Goal: Find specific page/section: Find specific page/section

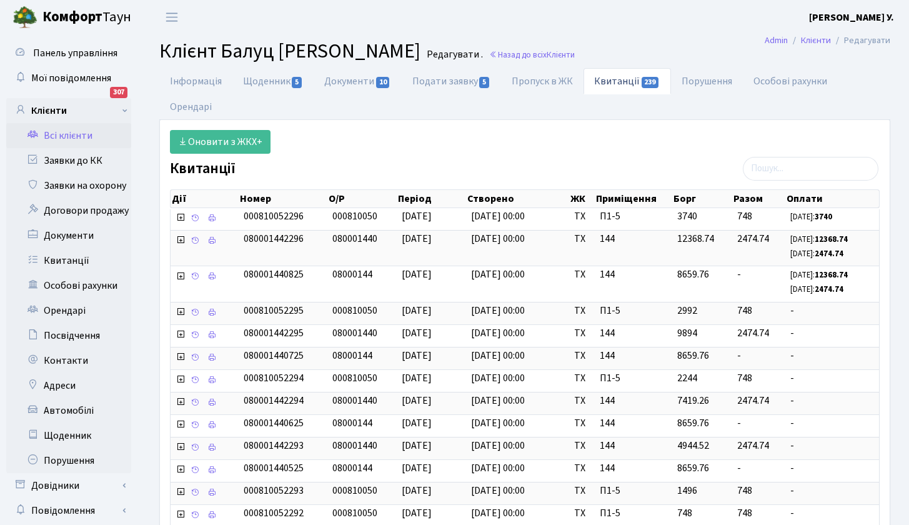
select select "25"
click at [69, 132] on link "Всі клієнти" at bounding box center [68, 135] width 125 height 25
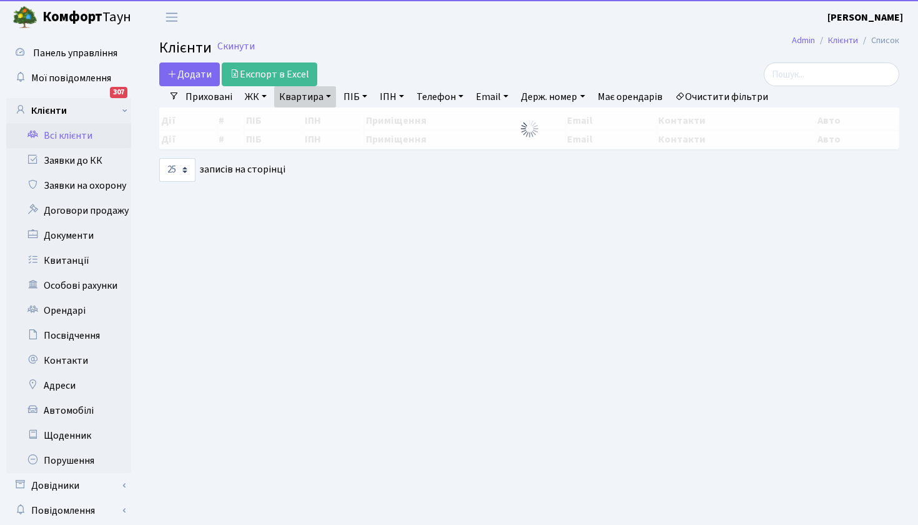
select select "25"
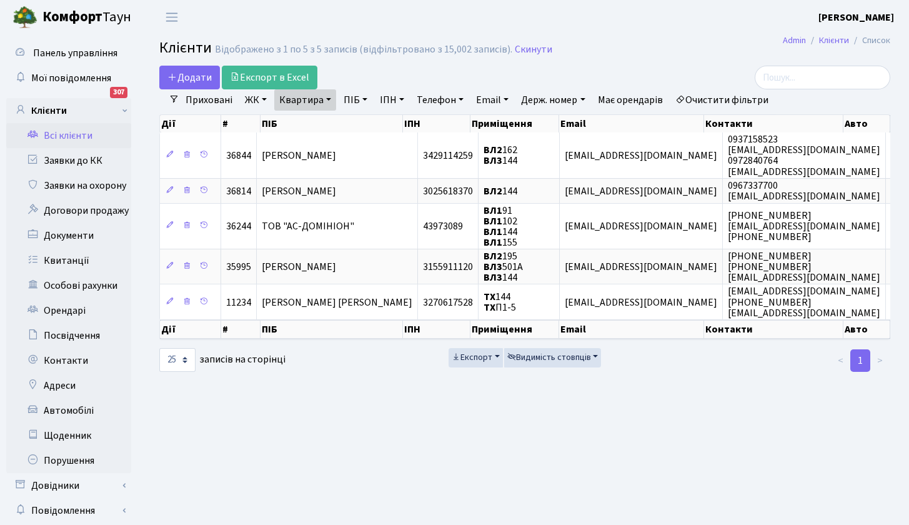
click at [324, 98] on link "Квартира" at bounding box center [305, 99] width 62 height 21
drag, startPoint x: 315, startPoint y: 126, endPoint x: 264, endPoint y: 123, distance: 51.3
click at [264, 123] on div "Додати Експорт в Excel Фільтри Приховані ЖК ТХ, вул. Ділова, 1/2 ВЛ1, Ужгородсь…" at bounding box center [525, 219] width 750 height 307
click at [320, 100] on link "Квартира" at bounding box center [305, 99] width 62 height 21
click at [362, 101] on link "ПІБ" at bounding box center [356, 99] width 34 height 21
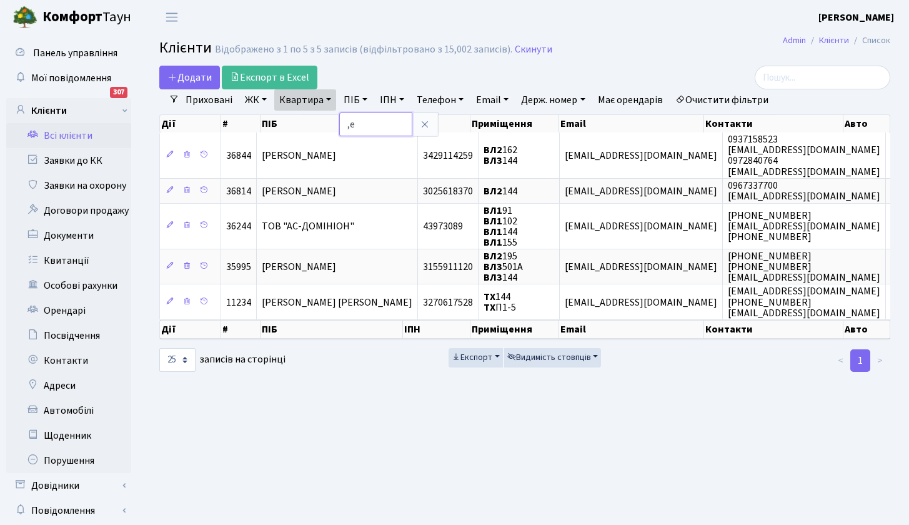
type input ","
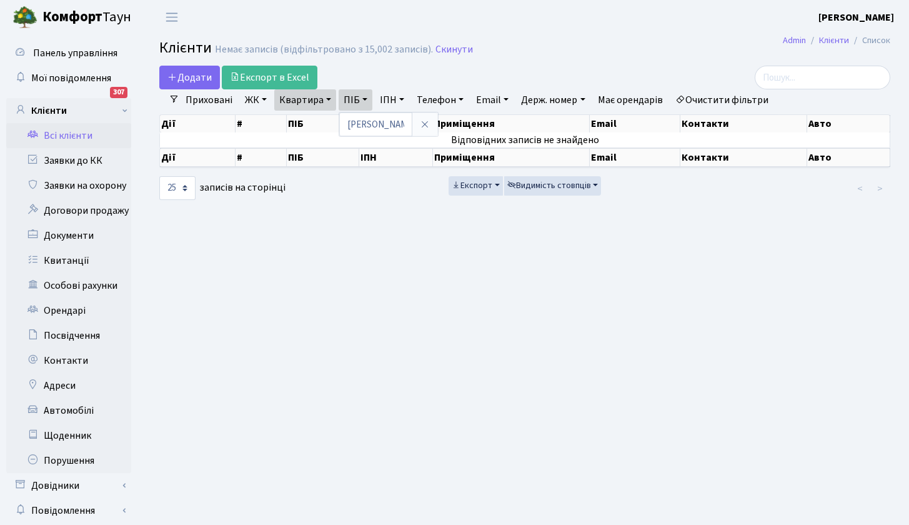
click at [302, 99] on link "Квартира" at bounding box center [305, 99] width 62 height 21
click at [319, 102] on link "Квартира" at bounding box center [305, 99] width 62 height 21
click at [367, 99] on link "ПІБ" at bounding box center [356, 99] width 34 height 21
type input "б"
click at [318, 99] on link "Квартира" at bounding box center [305, 99] width 62 height 21
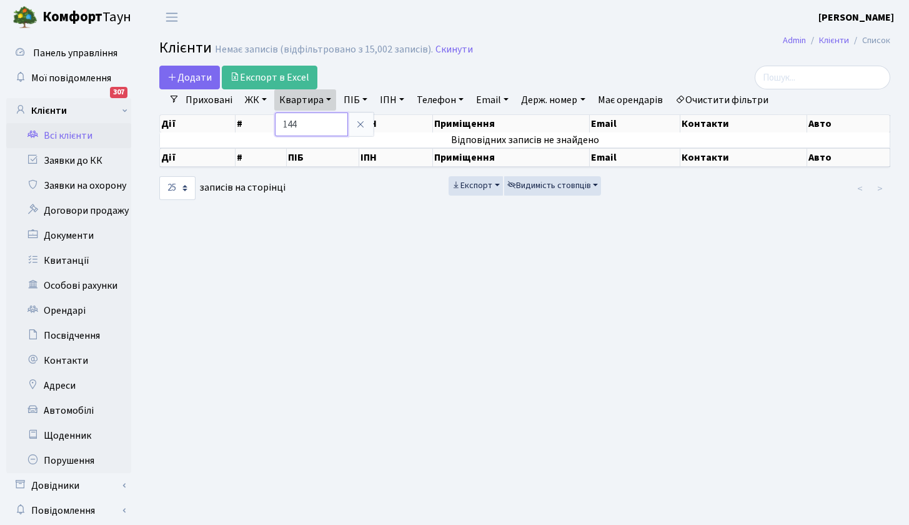
click at [309, 122] on input "144" at bounding box center [311, 124] width 73 height 24
type input "20"
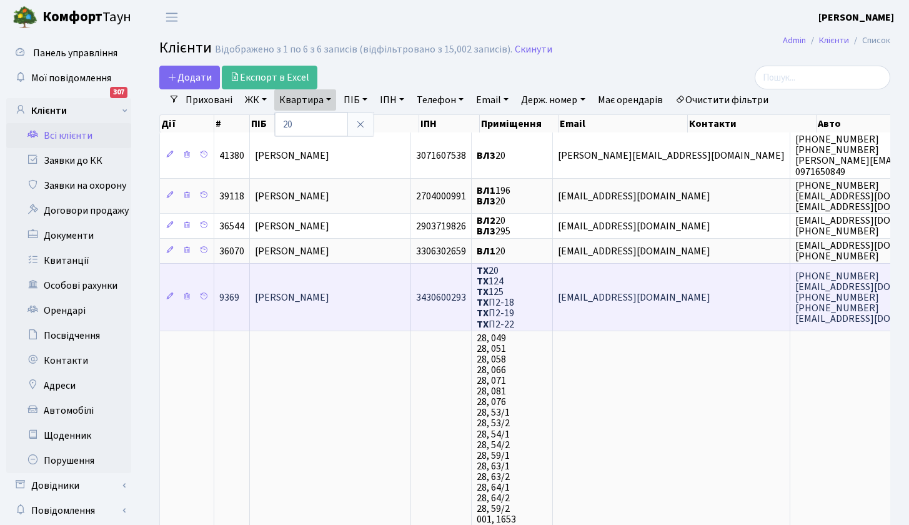
click at [329, 294] on span "[PERSON_NAME]" at bounding box center [292, 297] width 74 height 14
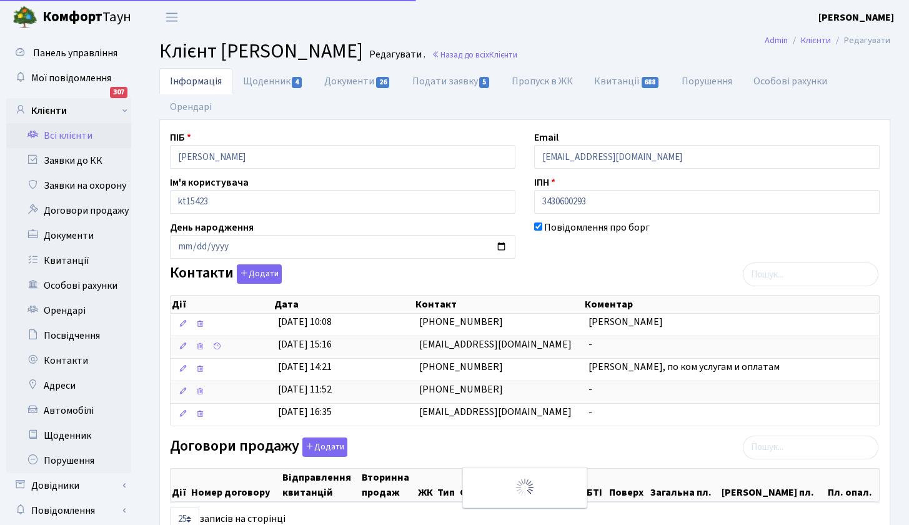
select select "25"
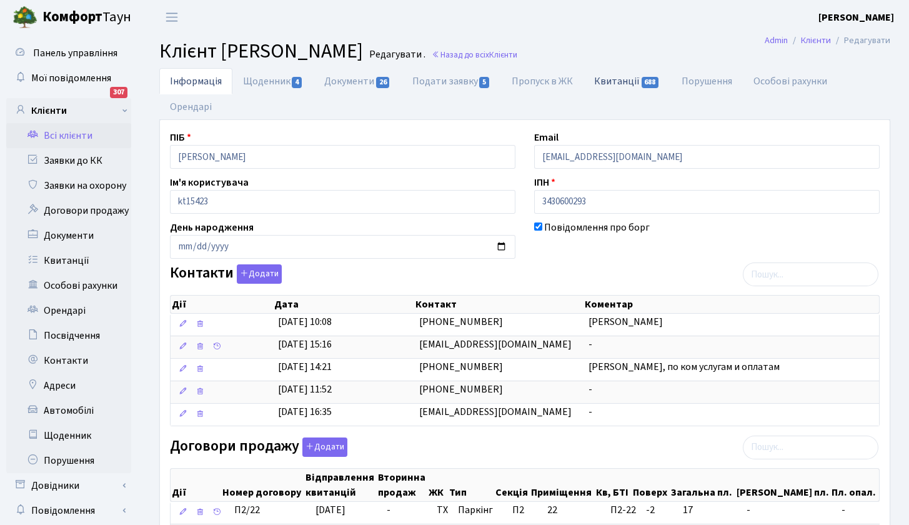
click at [630, 84] on link "Квитанції 688" at bounding box center [626, 81] width 87 height 26
select select "25"
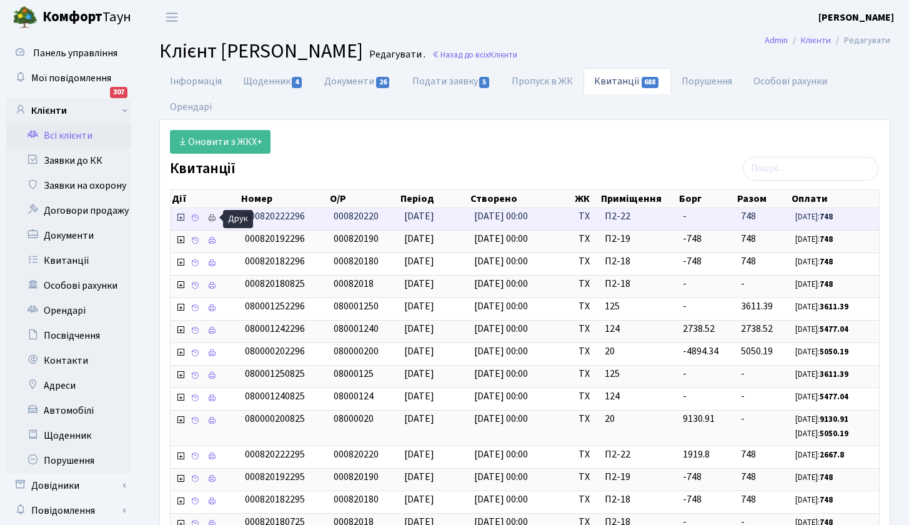
click at [211, 217] on icon at bounding box center [211, 218] width 9 height 9
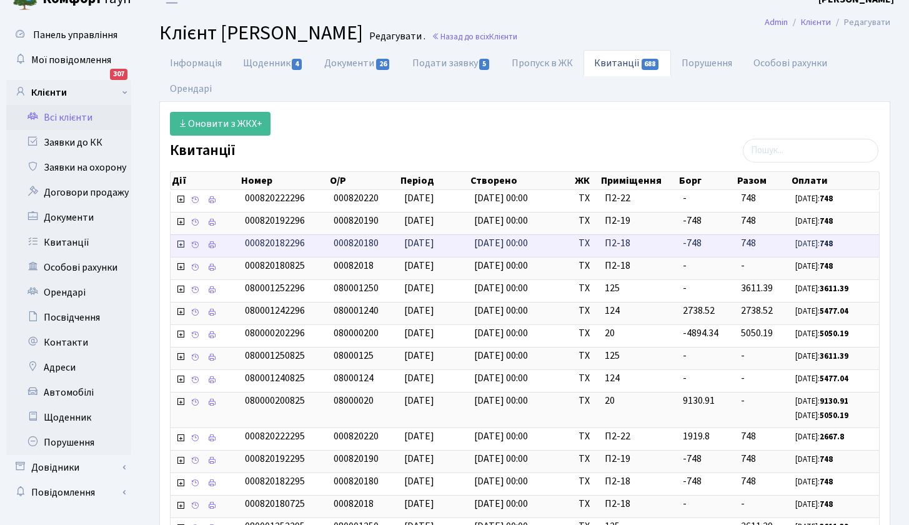
scroll to position [34, 0]
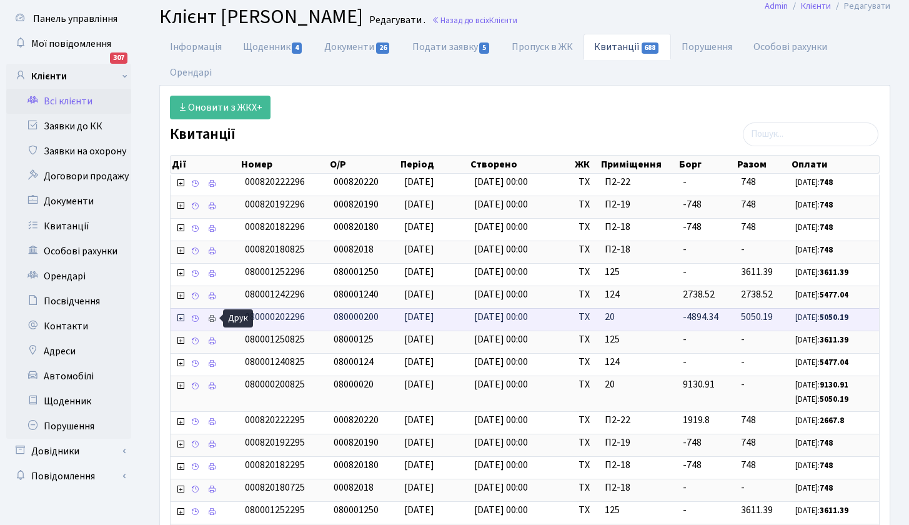
click at [215, 317] on icon at bounding box center [211, 318] width 9 height 9
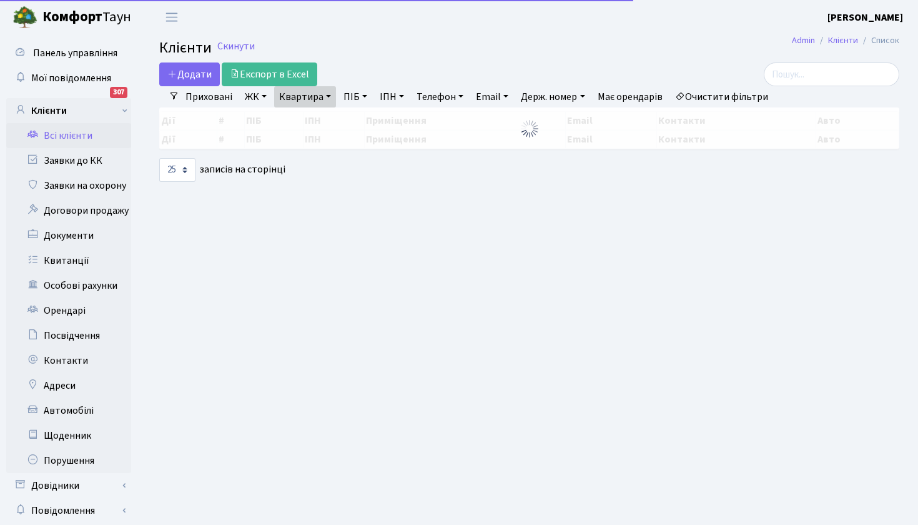
select select "25"
